Goal: Task Accomplishment & Management: Manage account settings

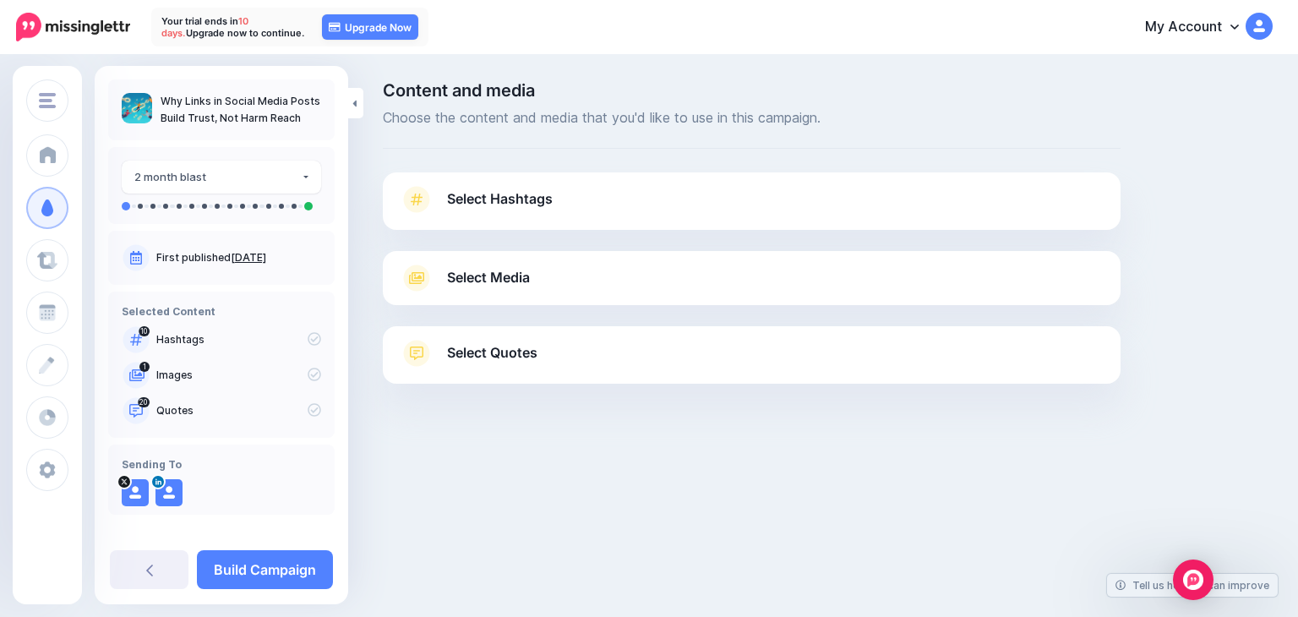
click at [534, 207] on span "Select Hashtags" at bounding box center [500, 199] width 106 height 23
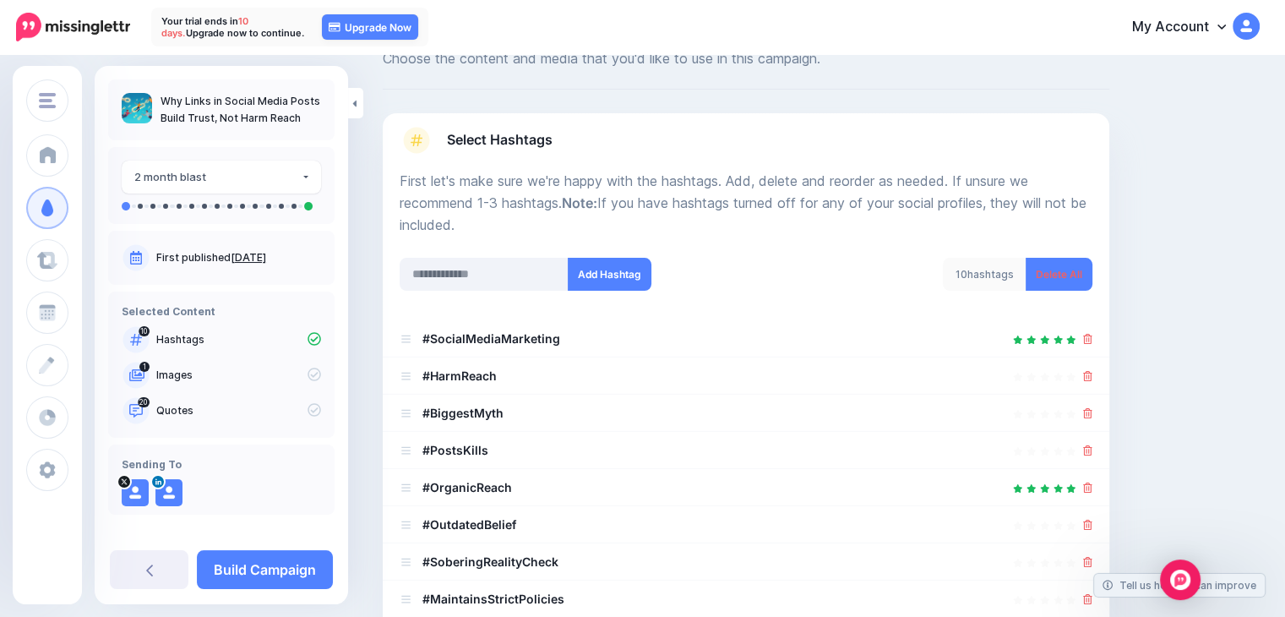
scroll to position [254, 0]
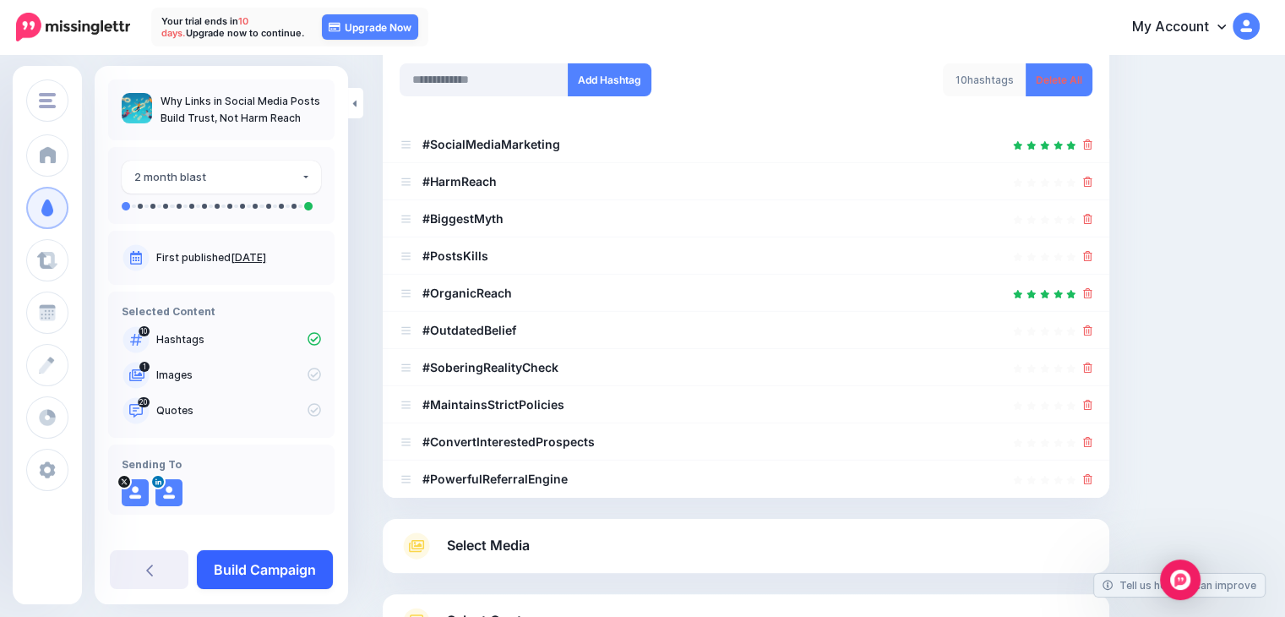
click at [261, 577] on link "Build Campaign" at bounding box center [265, 569] width 136 height 39
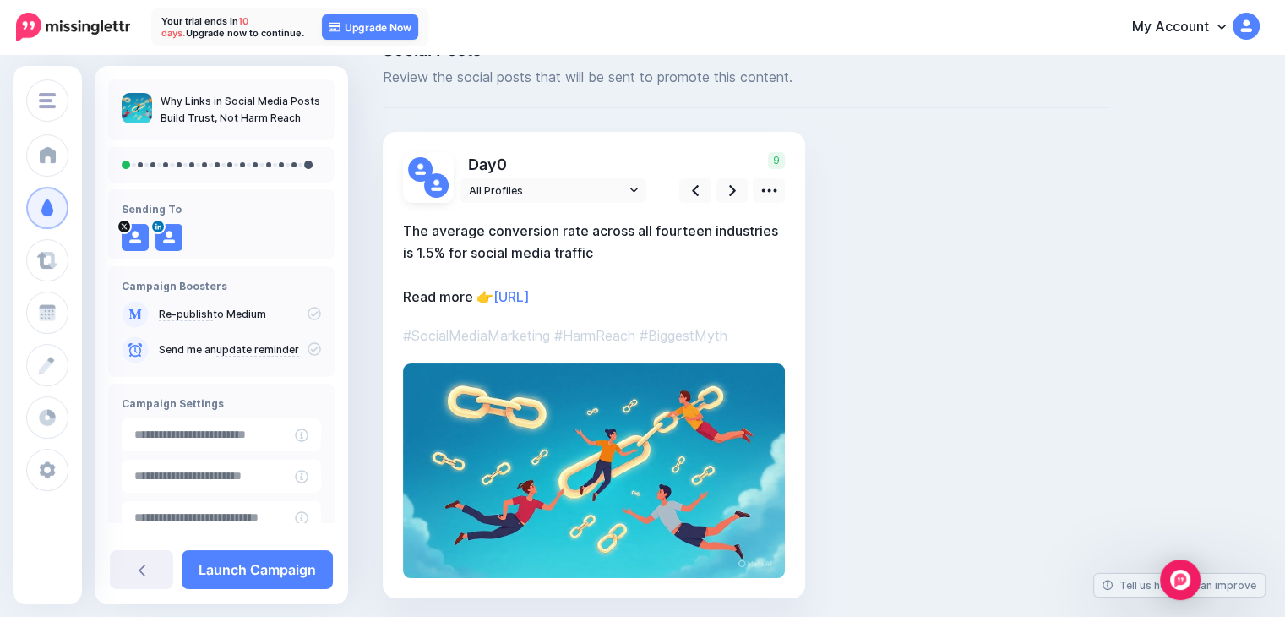
scroll to position [98, 0]
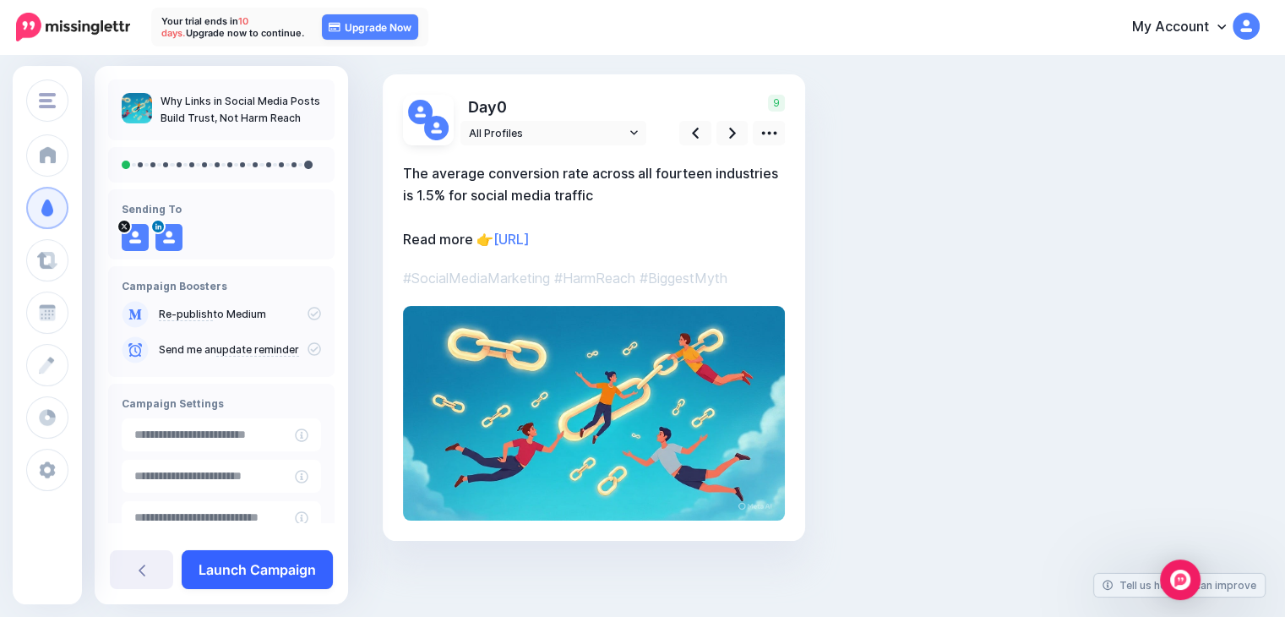
click at [265, 569] on link "Launch Campaign" at bounding box center [257, 569] width 151 height 39
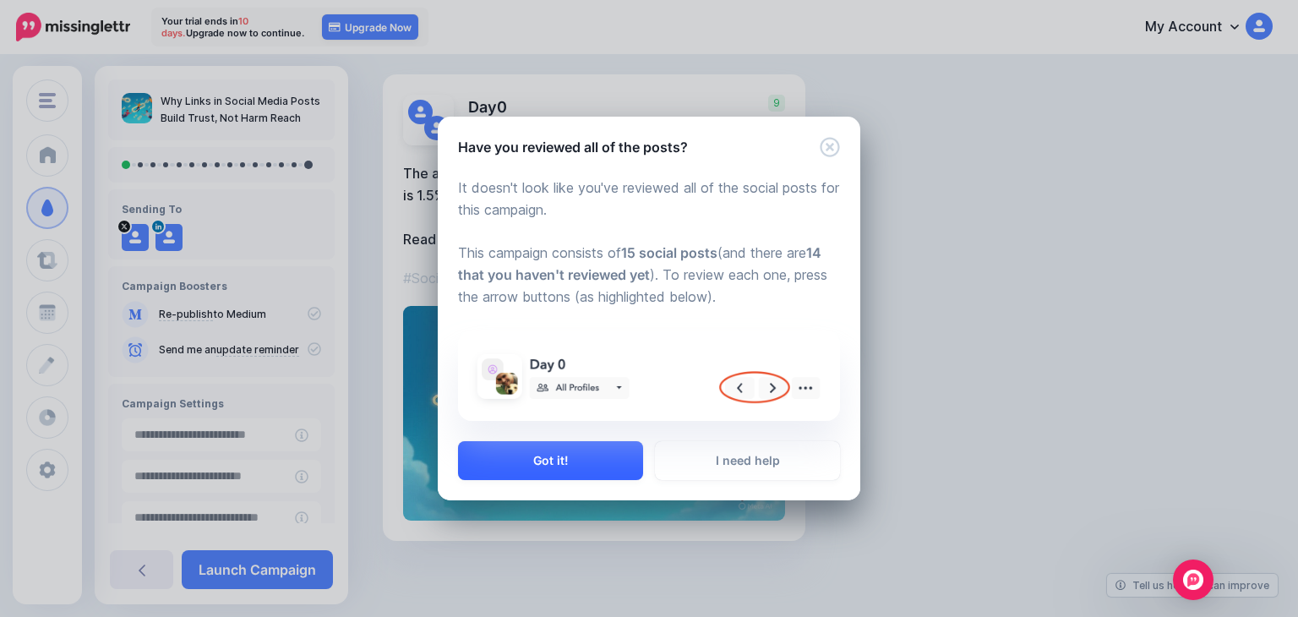
click at [565, 467] on button "Got it!" at bounding box center [550, 460] width 185 height 39
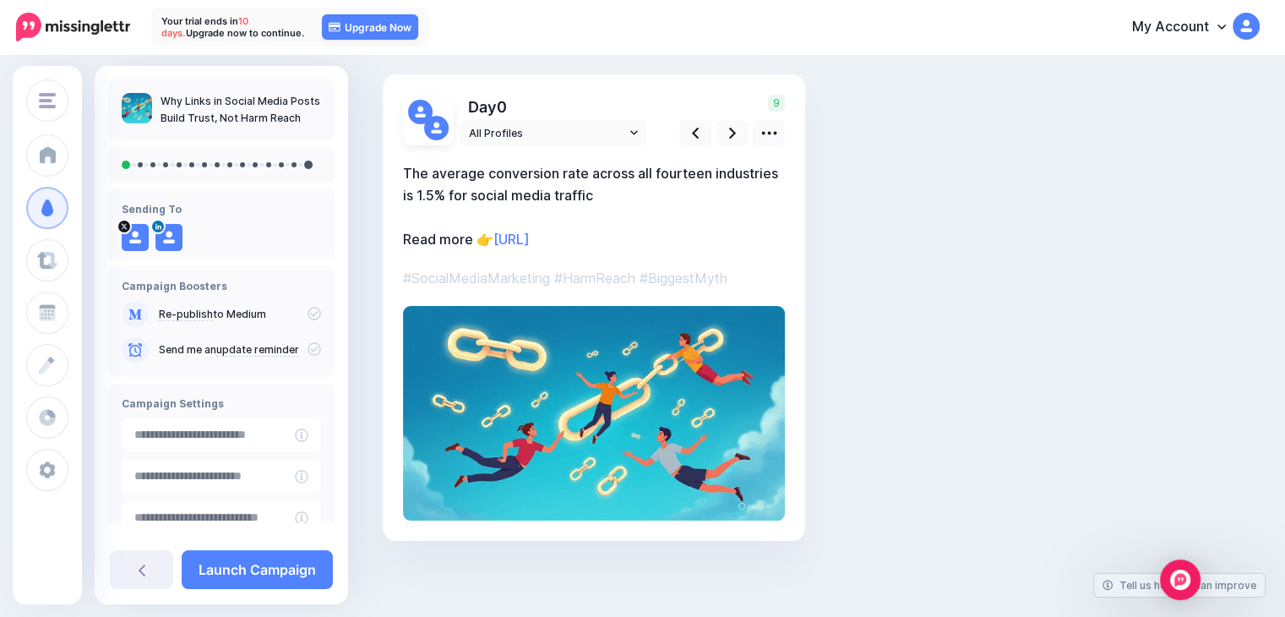
scroll to position [106, 0]
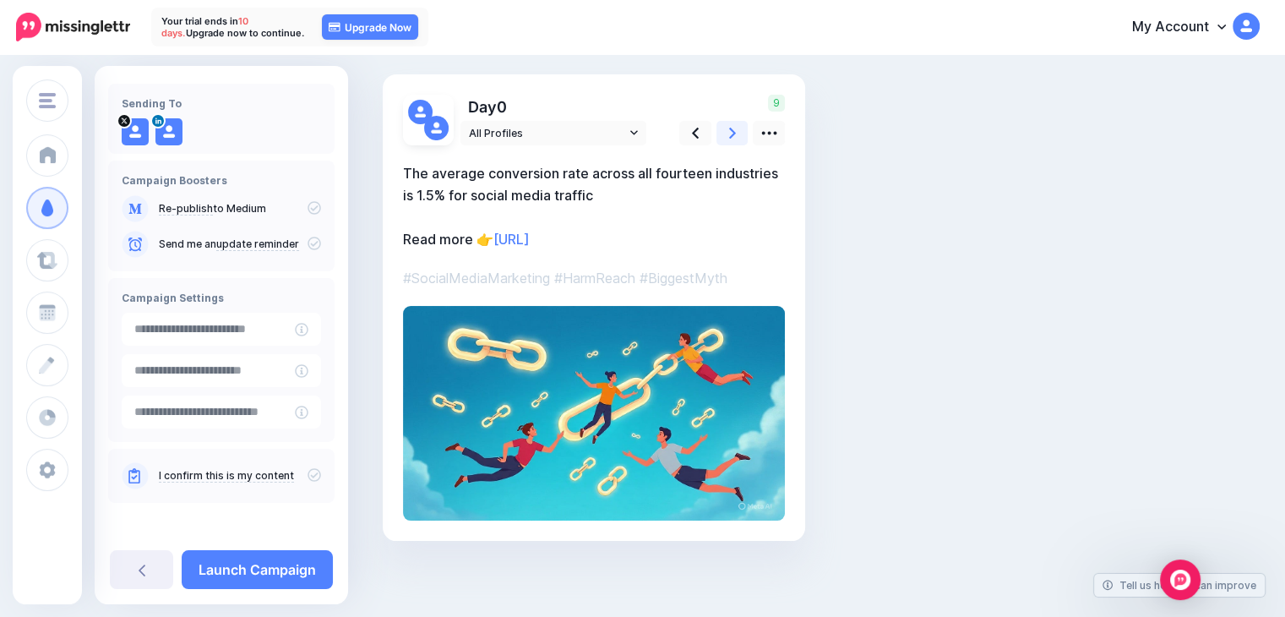
click at [738, 126] on link at bounding box center [733, 133] width 32 height 25
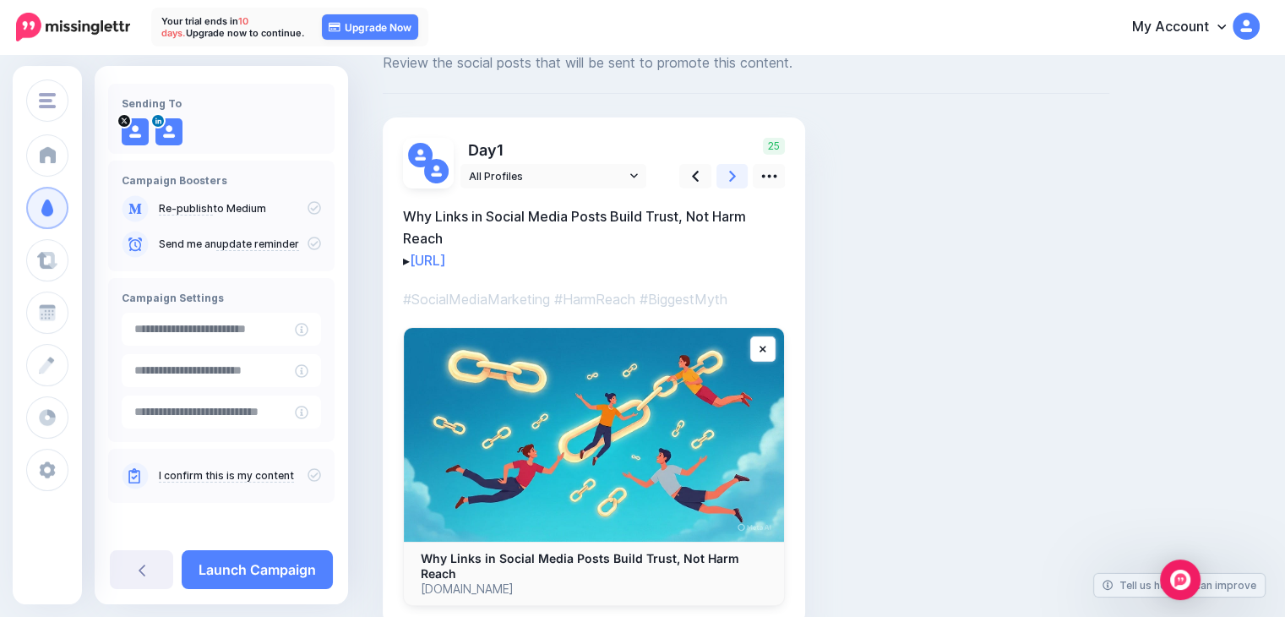
scroll to position [0, 0]
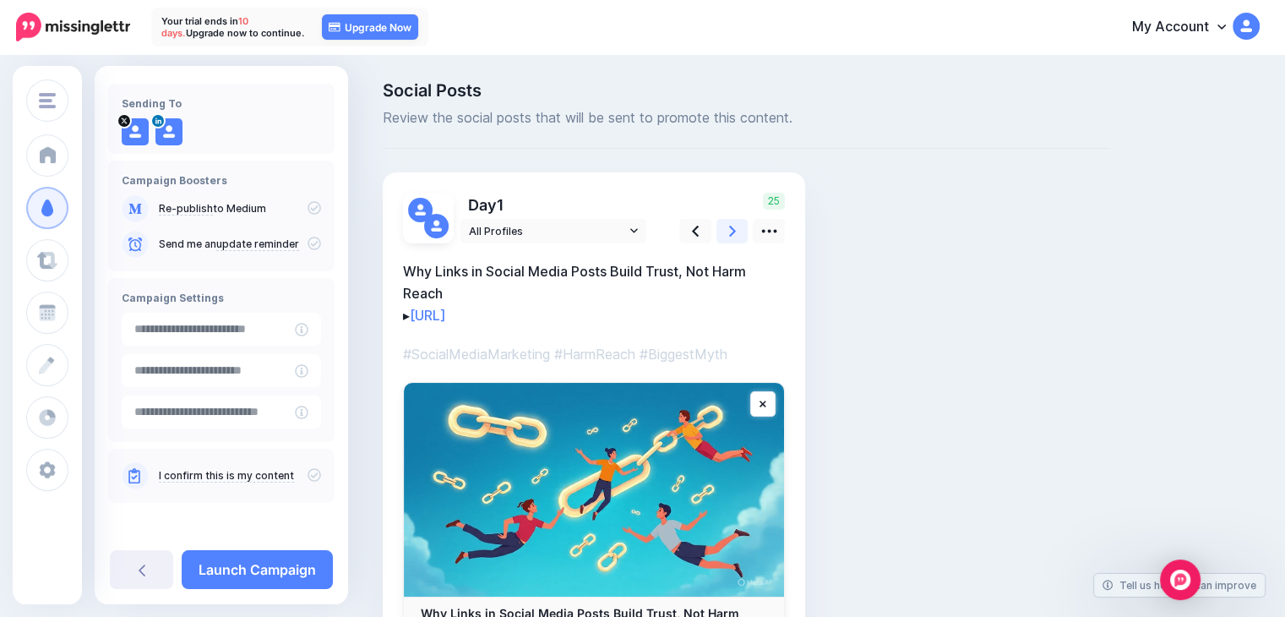
click at [732, 233] on icon at bounding box center [732, 231] width 7 height 11
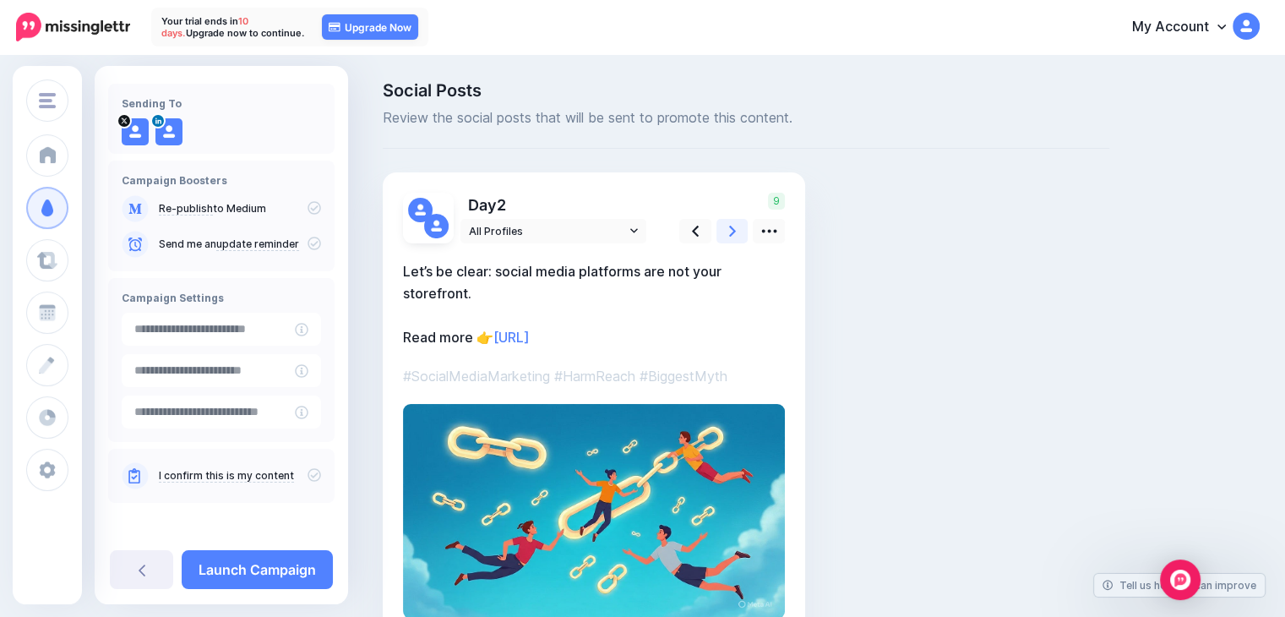
click at [732, 233] on icon at bounding box center [732, 231] width 7 height 11
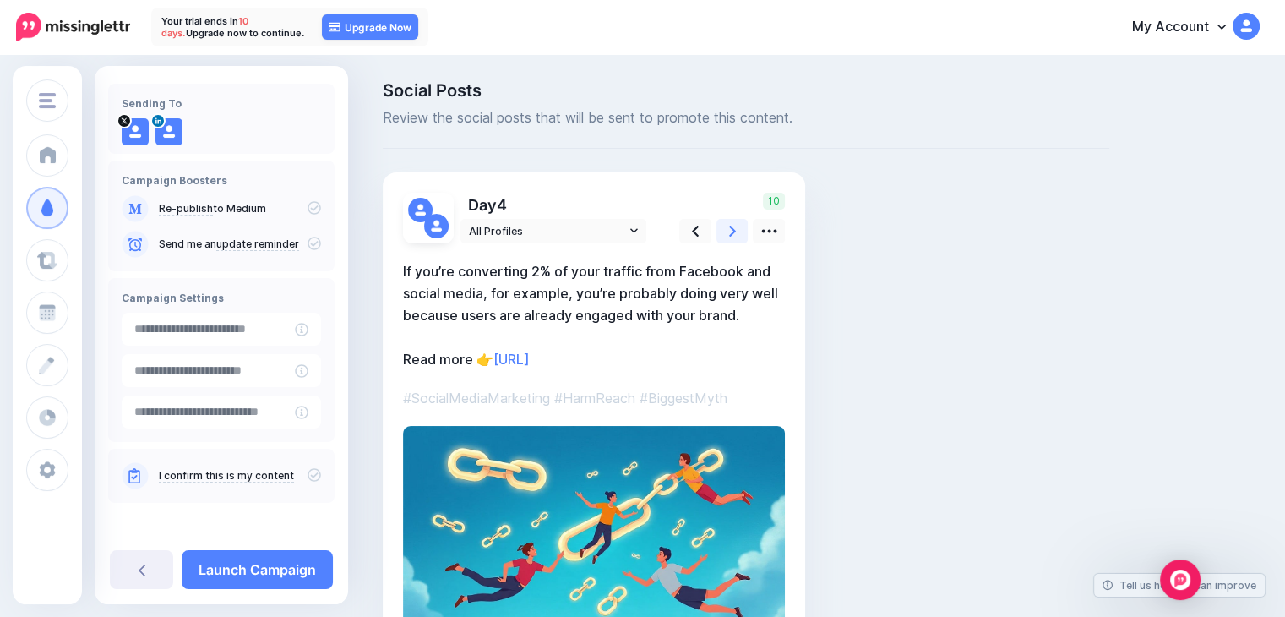
click at [732, 233] on icon at bounding box center [732, 231] width 7 height 11
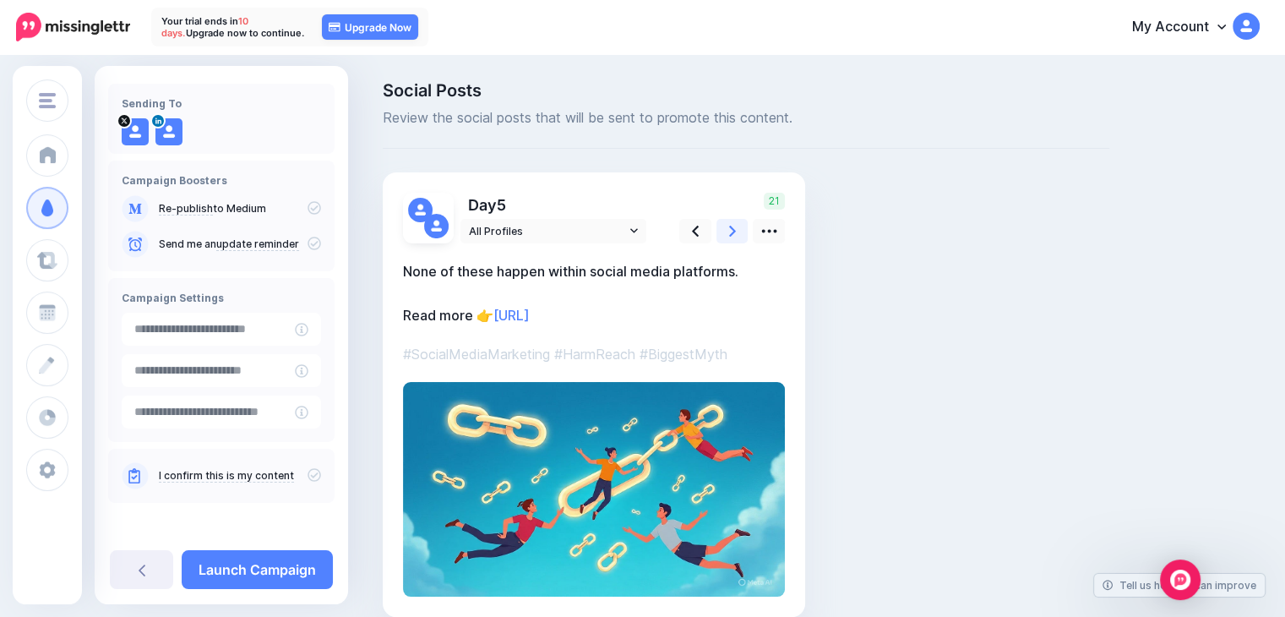
click at [732, 233] on icon at bounding box center [732, 231] width 7 height 11
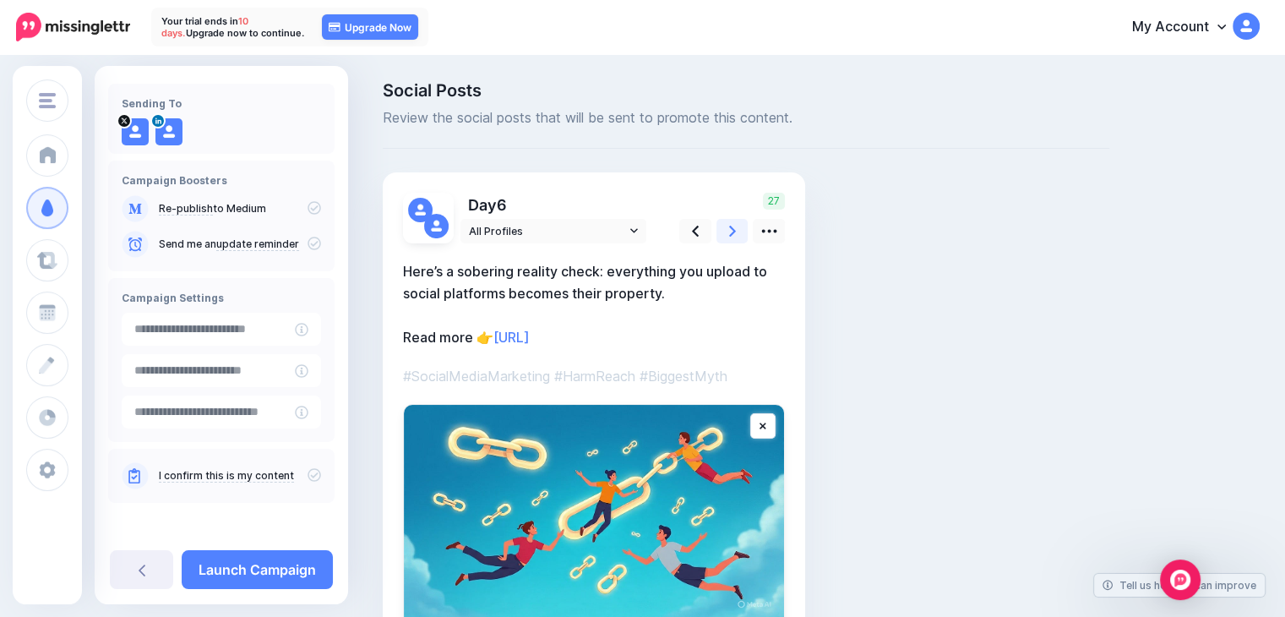
click at [732, 233] on icon at bounding box center [732, 231] width 7 height 11
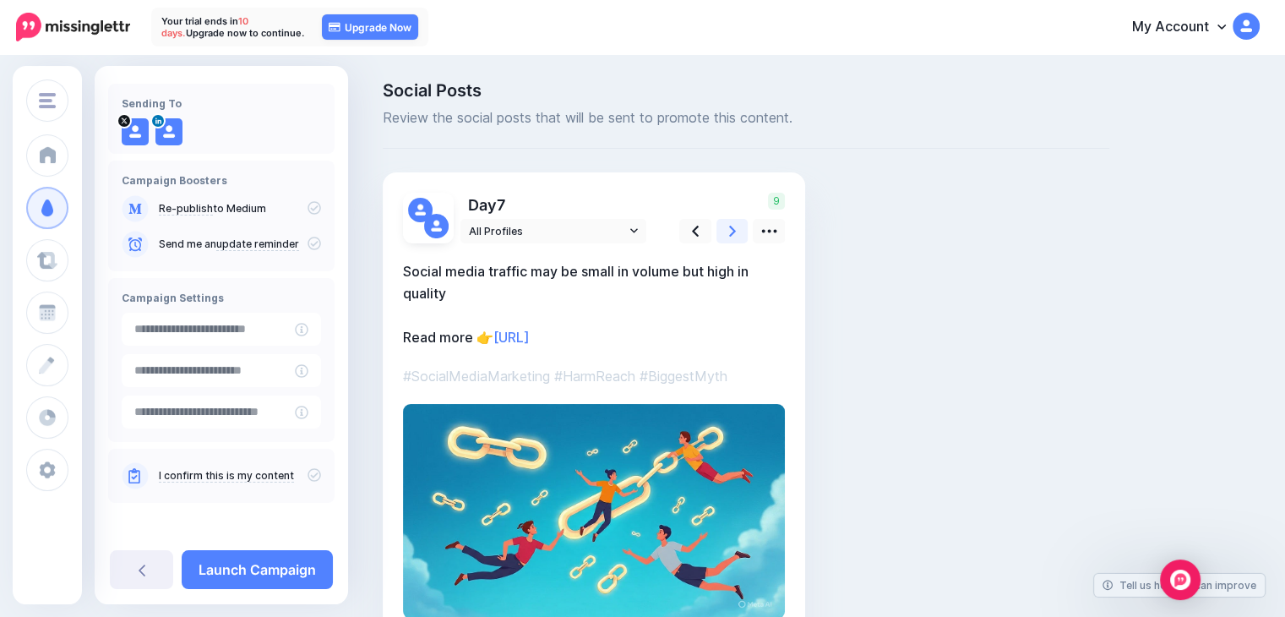
click at [732, 233] on icon at bounding box center [732, 231] width 7 height 11
click at [271, 568] on link "Launch Campaign" at bounding box center [257, 569] width 151 height 39
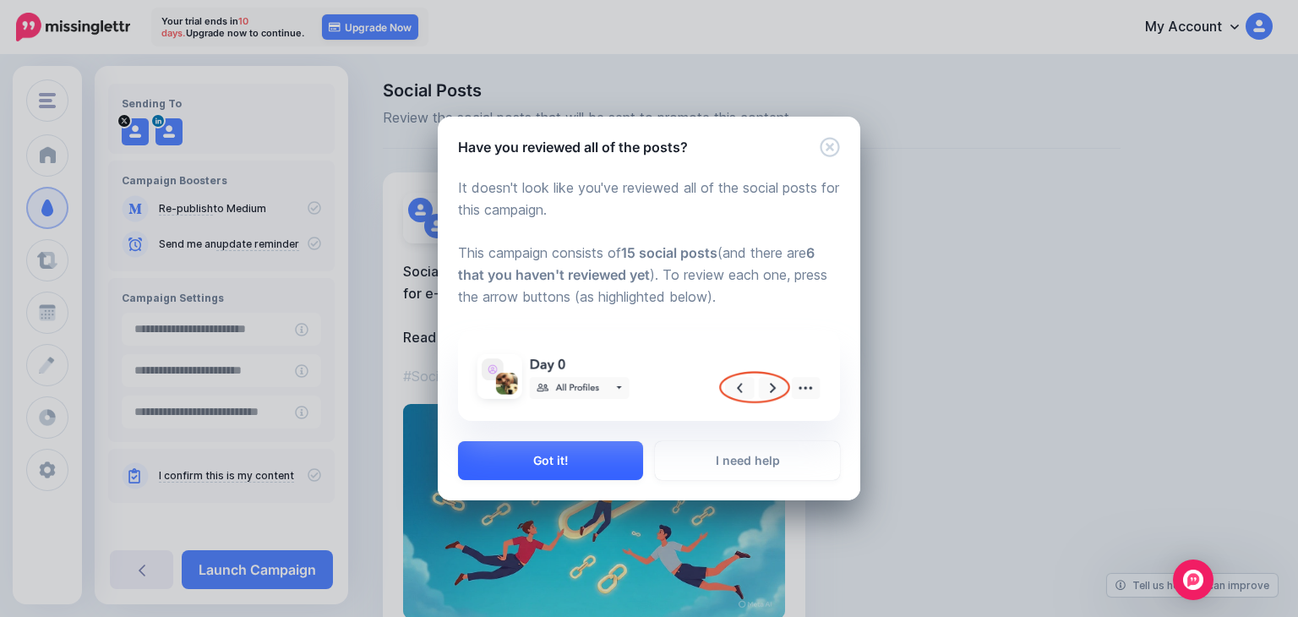
click at [590, 454] on button "Got it!" at bounding box center [550, 460] width 185 height 39
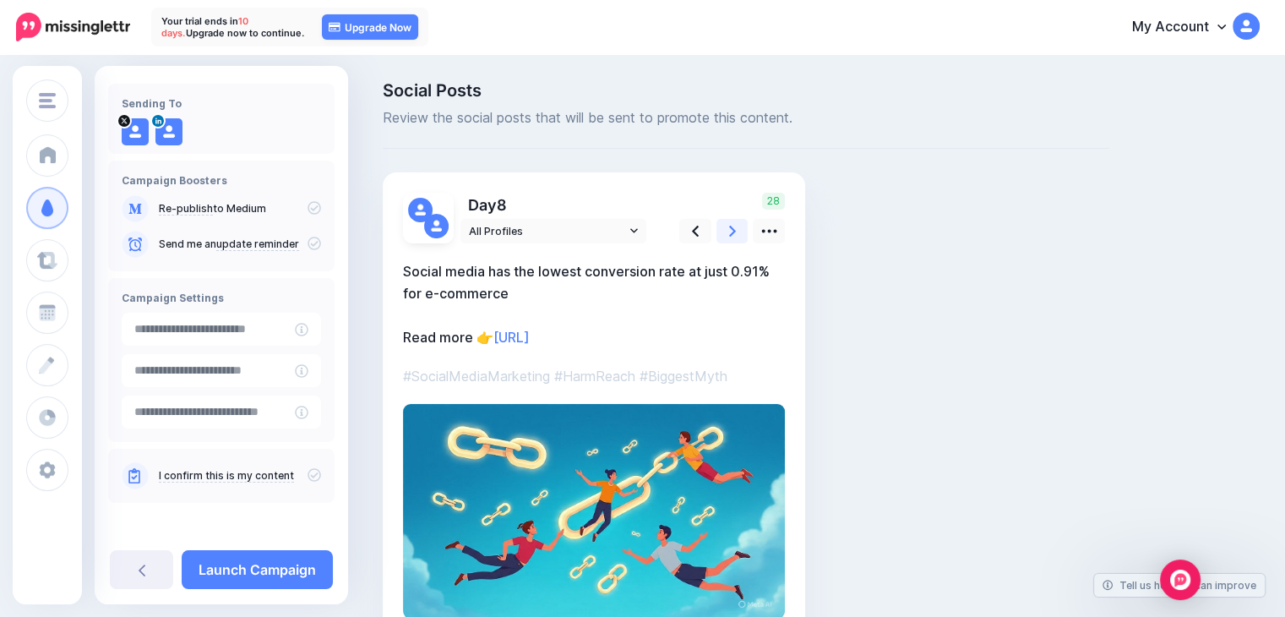
click at [730, 233] on icon at bounding box center [732, 231] width 7 height 18
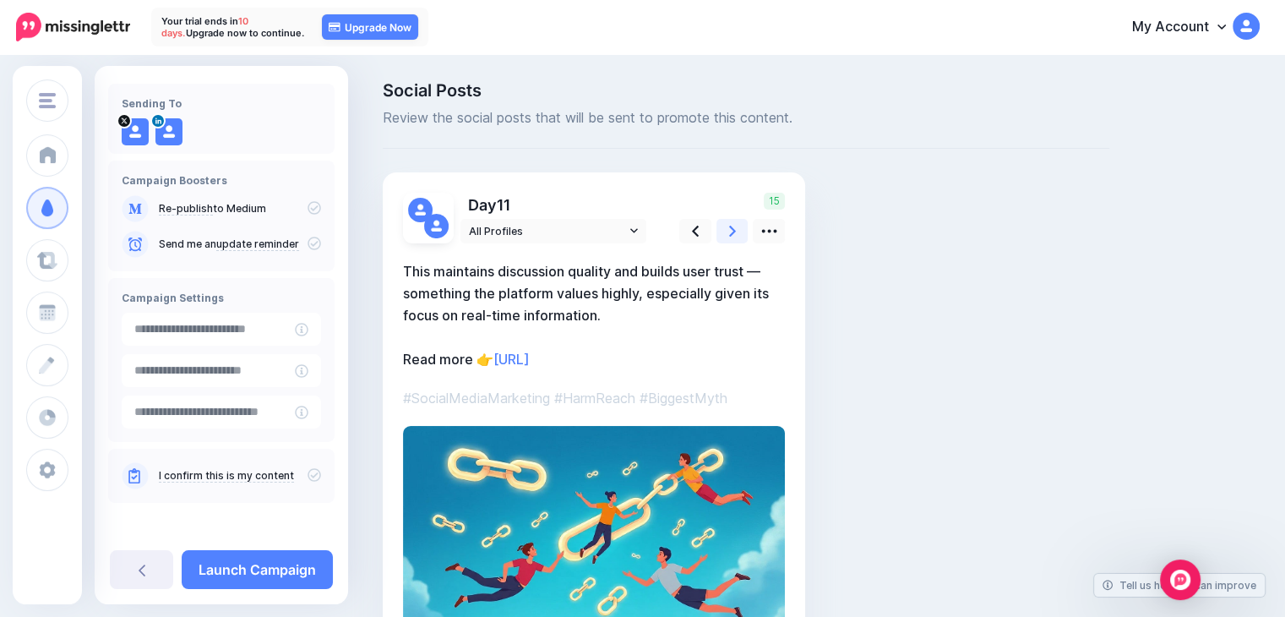
click at [730, 233] on icon at bounding box center [732, 231] width 7 height 18
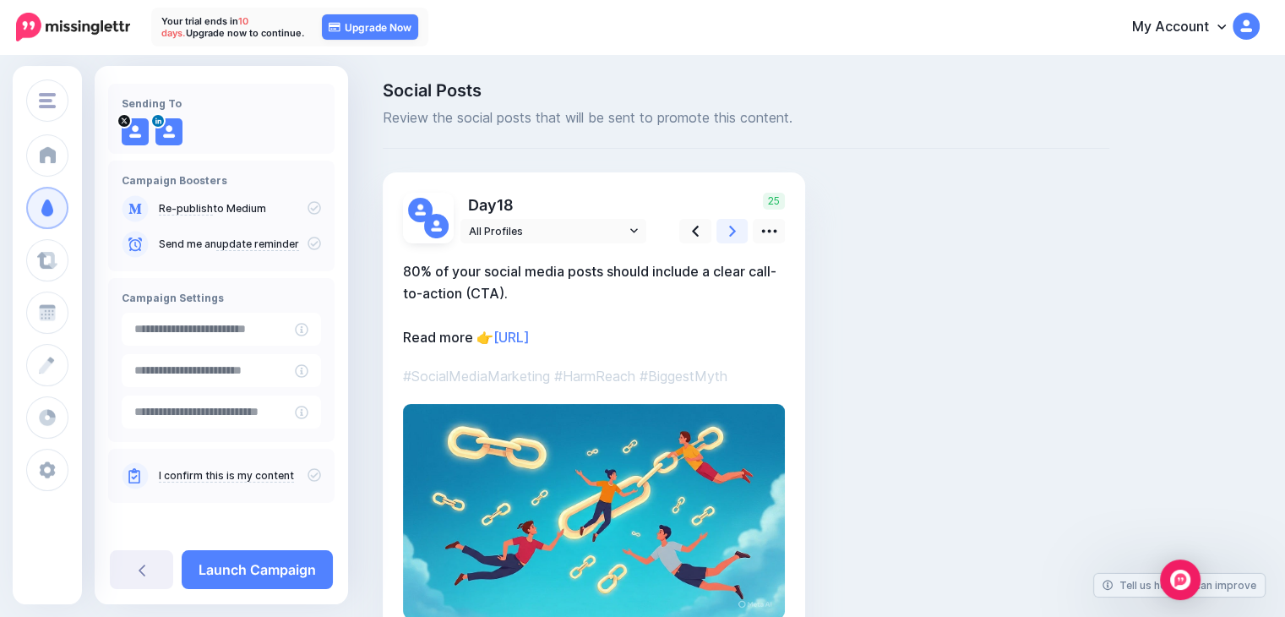
click at [730, 233] on icon at bounding box center [732, 231] width 7 height 18
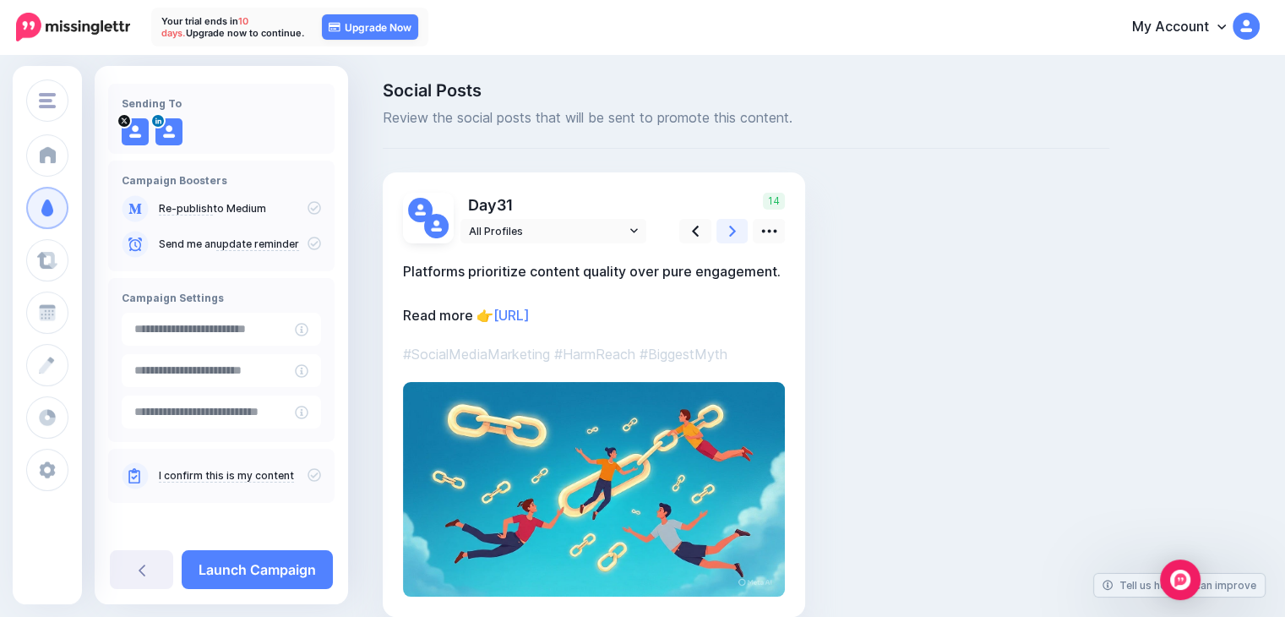
click at [730, 233] on icon at bounding box center [732, 231] width 7 height 18
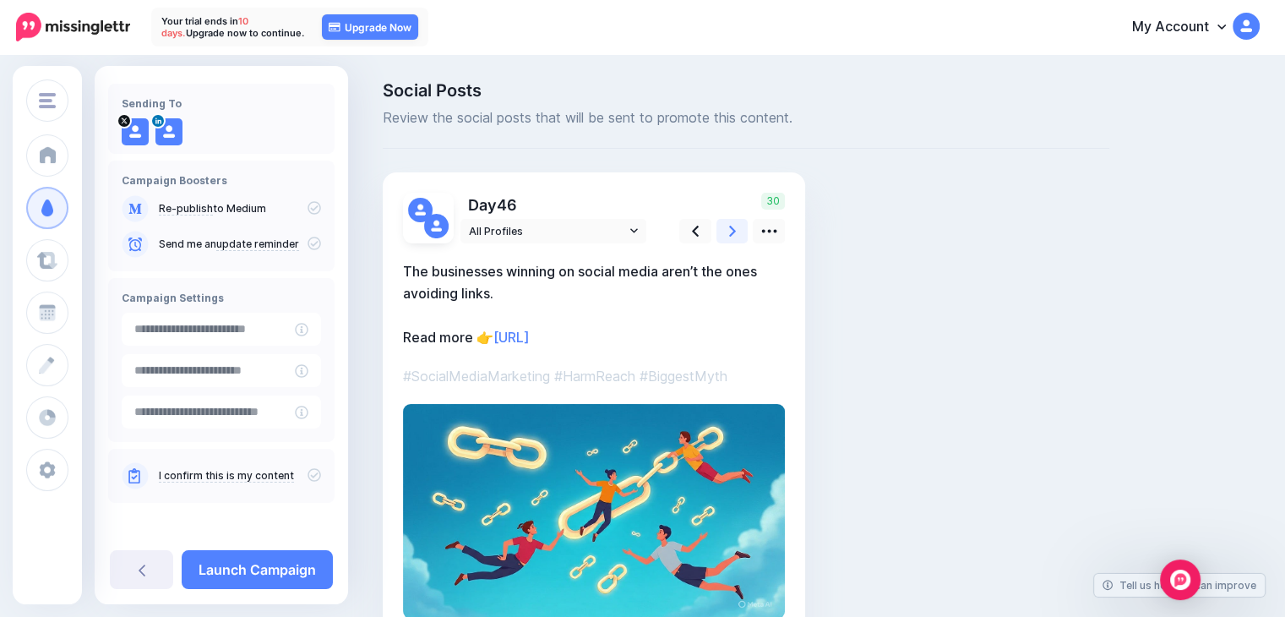
click at [730, 233] on icon at bounding box center [732, 231] width 7 height 18
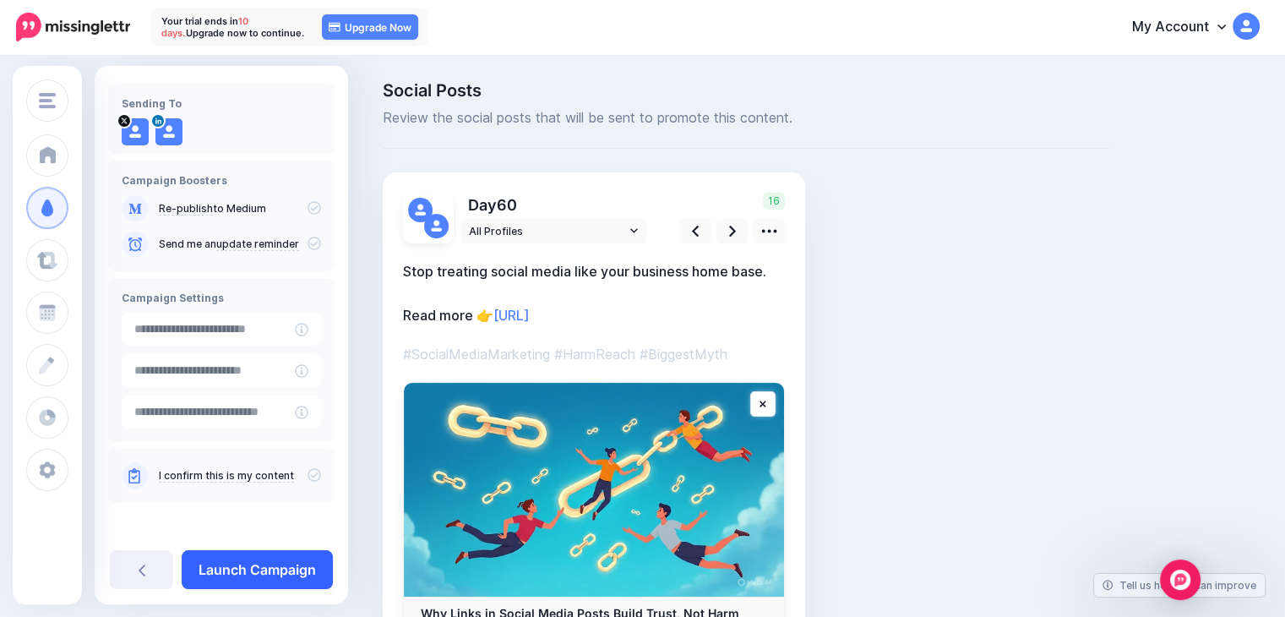
click at [247, 564] on link "Launch Campaign" at bounding box center [257, 569] width 151 height 39
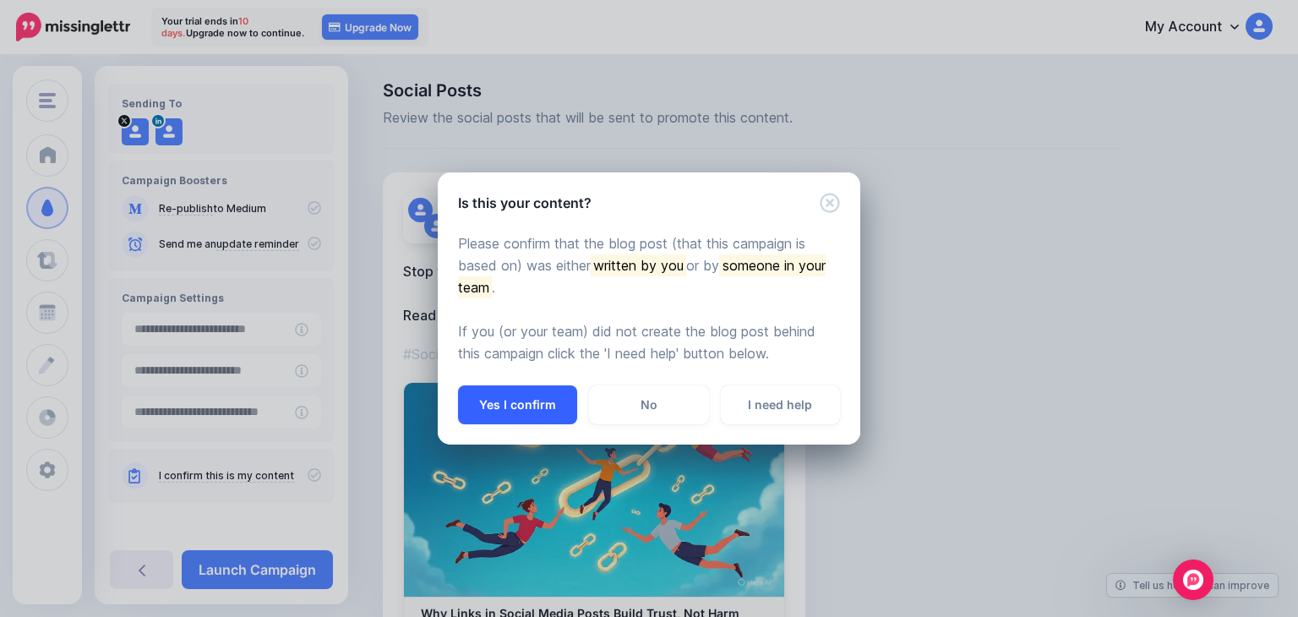
click at [520, 403] on button "Yes I confirm" at bounding box center [517, 404] width 119 height 39
